Goal: Task Accomplishment & Management: Manage account settings

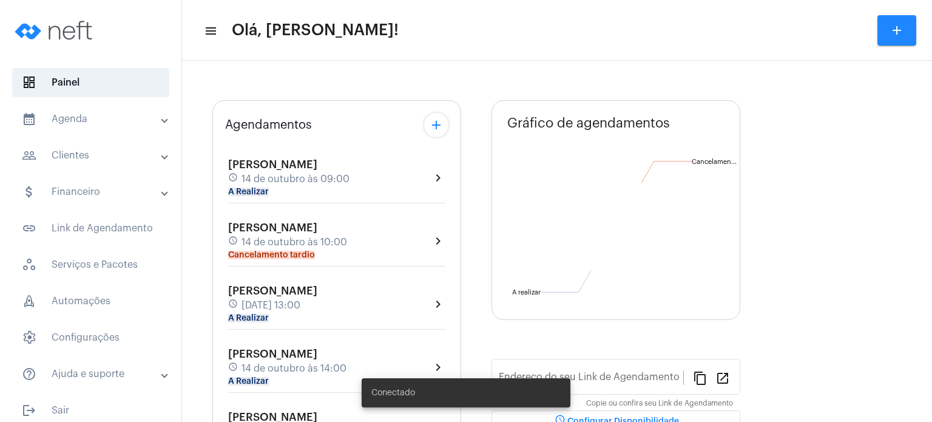
type input "[URL][DOMAIN_NAME]"
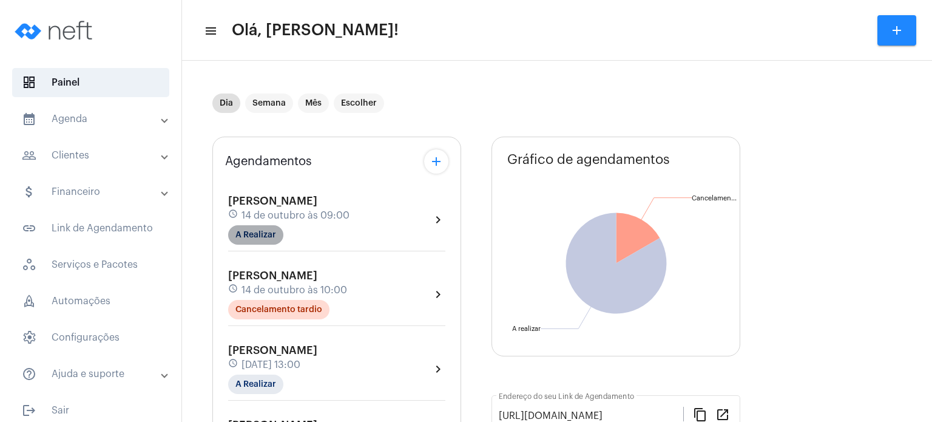
click at [267, 231] on mat-chip "A Realizar" at bounding box center [255, 234] width 55 height 19
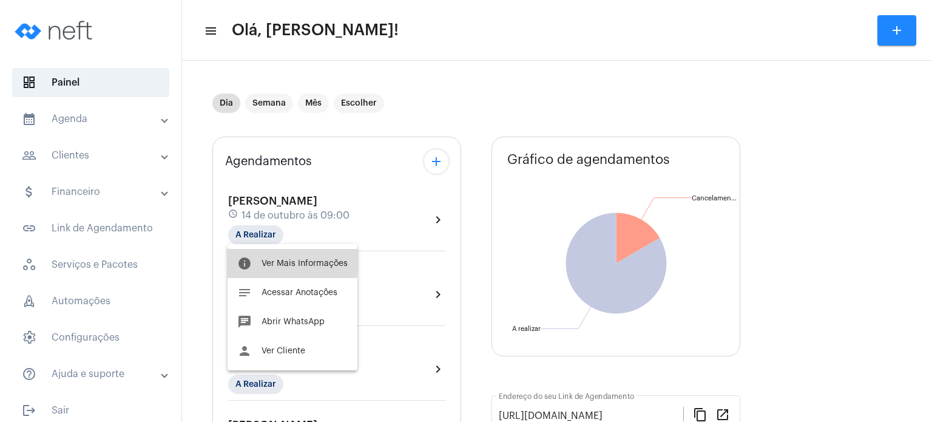
click at [269, 256] on button "info Ver Mais Informações" at bounding box center [293, 263] width 130 height 29
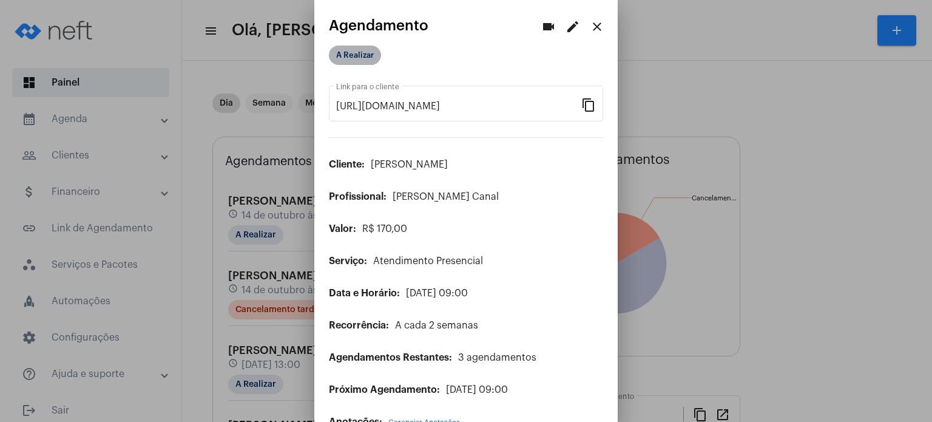
click at [363, 55] on mat-chip "A Realizar" at bounding box center [355, 55] width 52 height 19
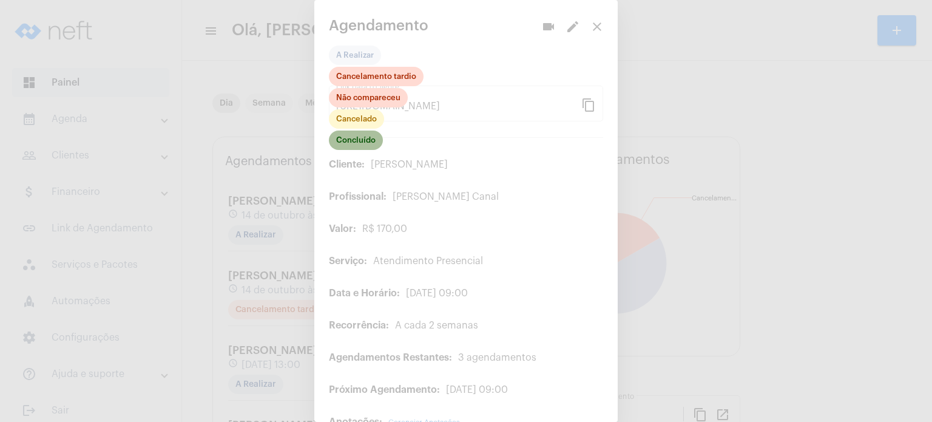
click at [361, 138] on mat-chip "Concluído" at bounding box center [356, 139] width 54 height 19
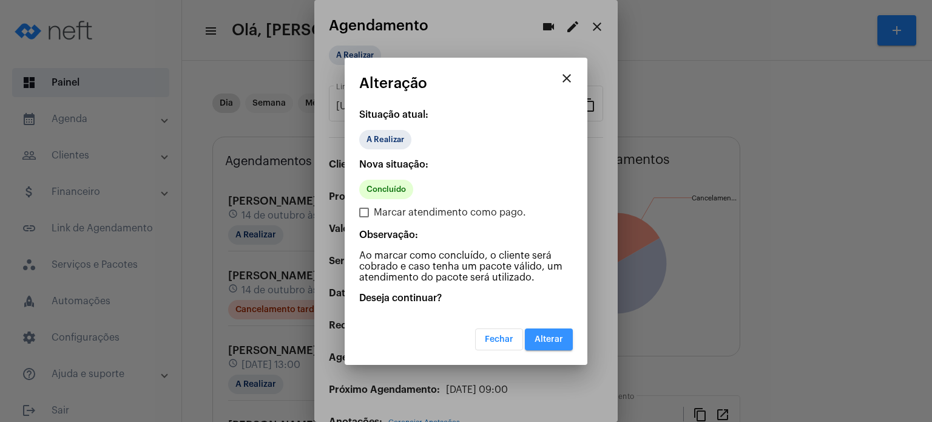
click at [556, 335] on span "Alterar" at bounding box center [548, 339] width 29 height 8
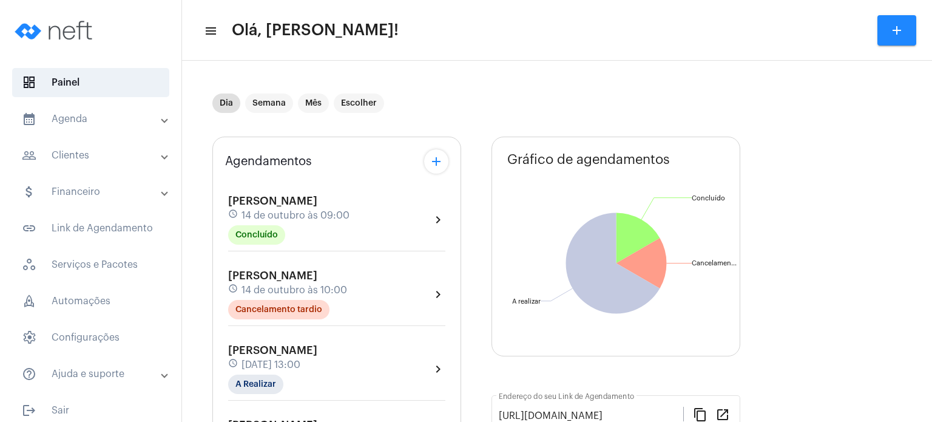
click at [322, 210] on span "14 de outubro às 09:00" at bounding box center [295, 215] width 108 height 11
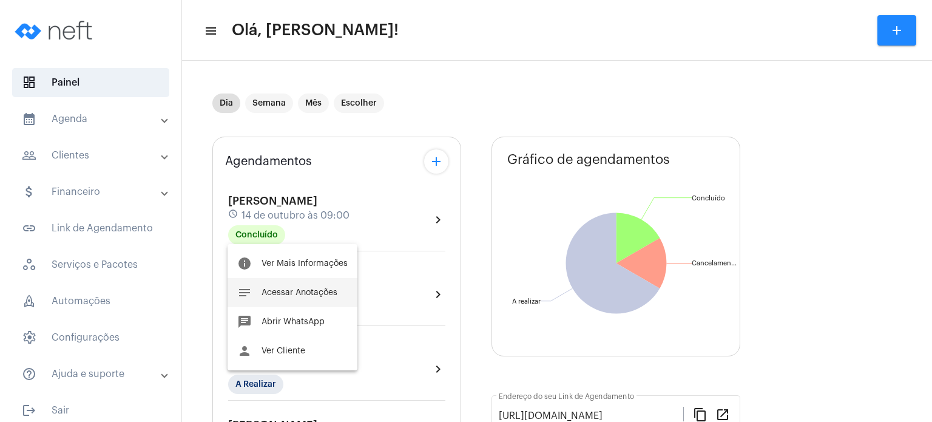
click at [289, 288] on span "Acessar Anotações" at bounding box center [299, 292] width 76 height 8
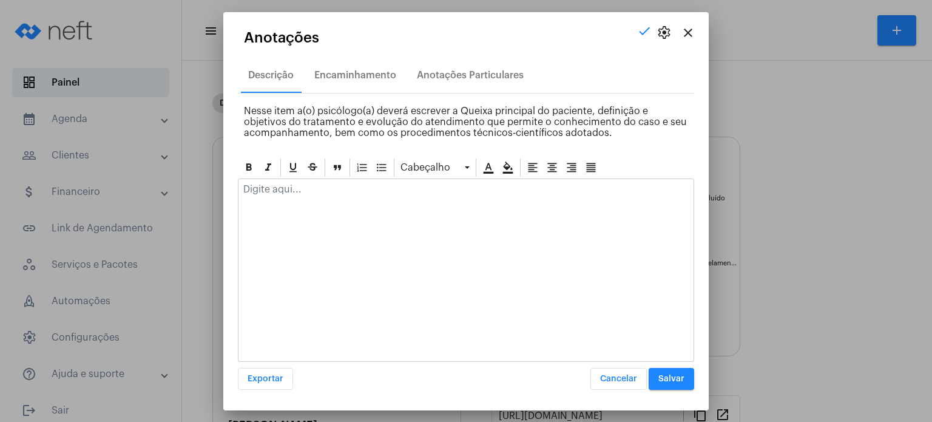
click at [310, 197] on div at bounding box center [465, 192] width 455 height 27
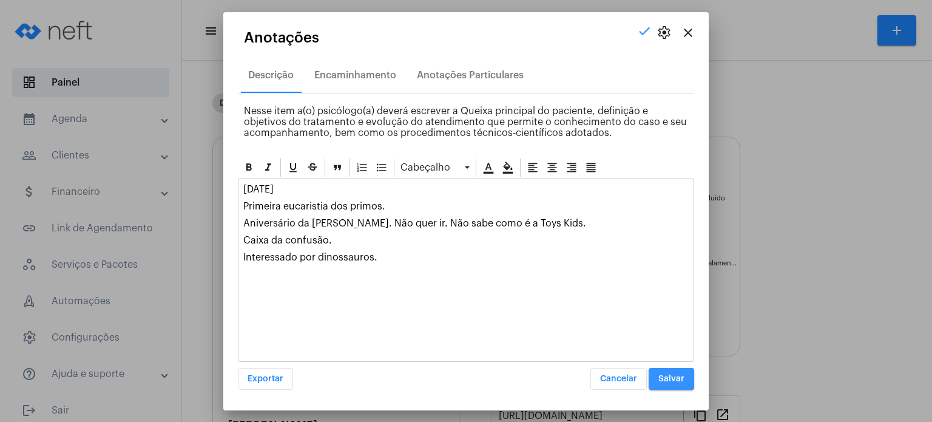
click at [662, 374] on span "Salvar" at bounding box center [671, 378] width 26 height 8
